Goal: Find specific page/section: Find specific page/section

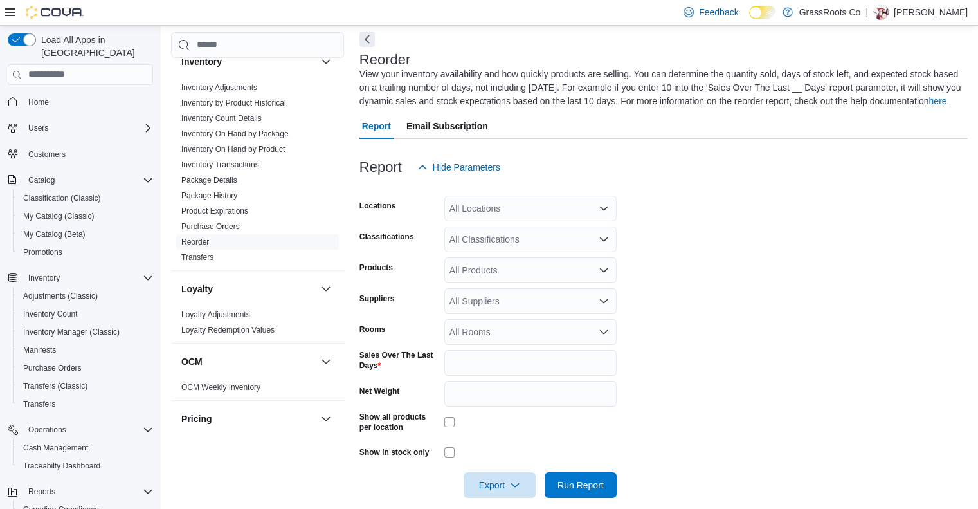
scroll to position [495, 0]
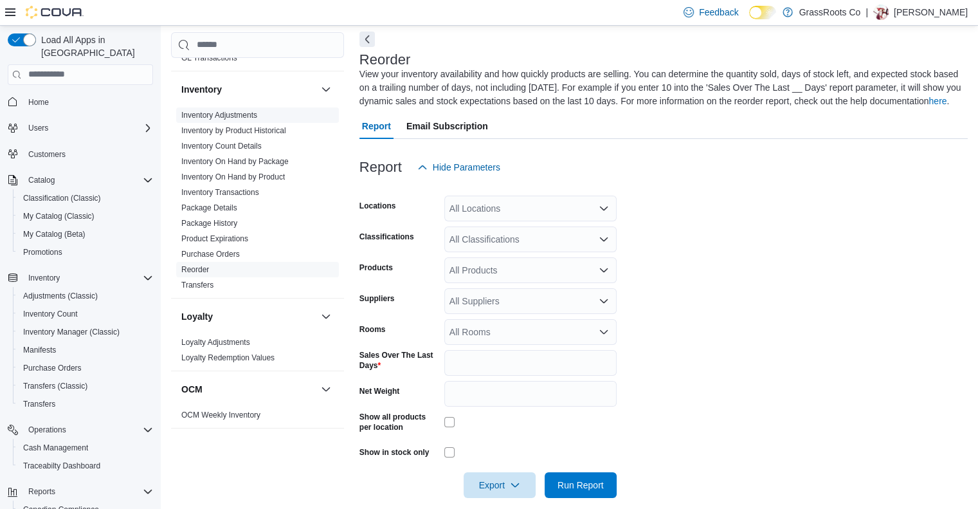
click at [219, 111] on link "Inventory Adjustments" at bounding box center [219, 115] width 76 height 9
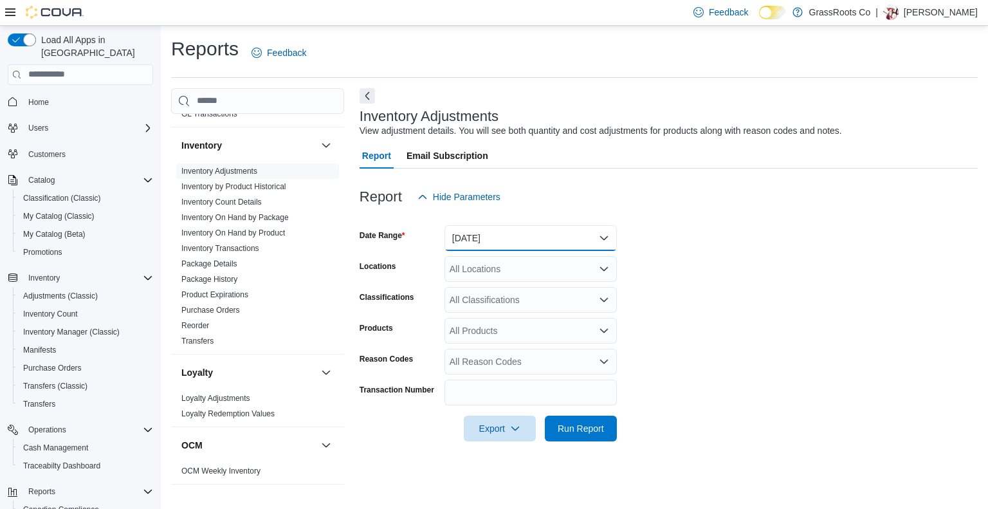
click at [528, 239] on button "[DATE]" at bounding box center [530, 238] width 172 height 26
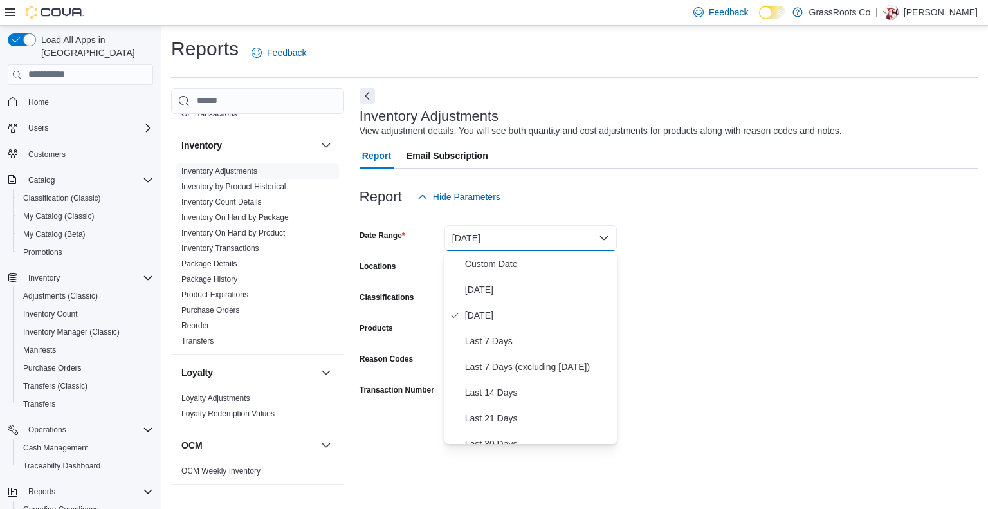
click at [695, 174] on div at bounding box center [668, 175] width 618 height 15
